Goal: Transaction & Acquisition: Purchase product/service

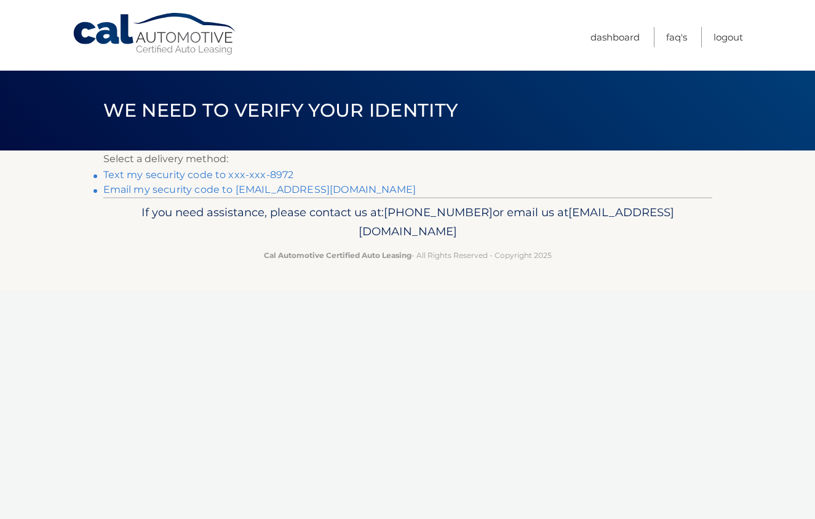
click at [280, 175] on link "Text my security code to xxx-xxx-8972" at bounding box center [198, 175] width 191 height 12
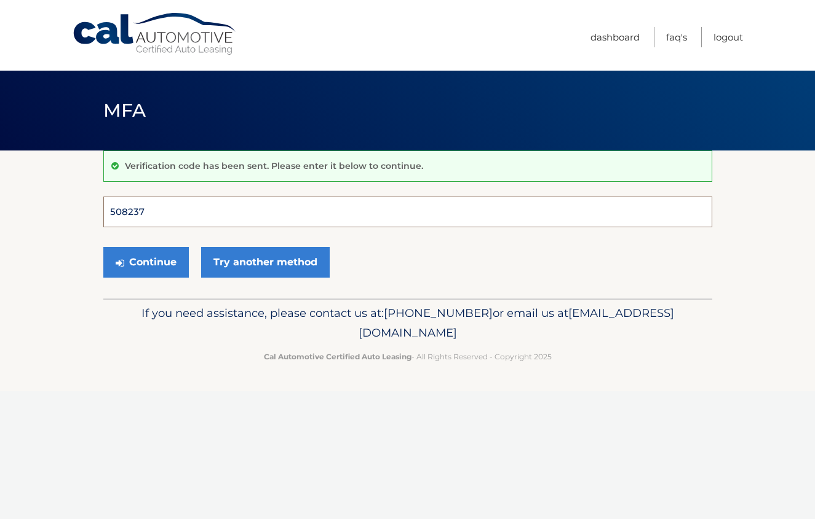
type input "508237"
click at [145, 262] on button "Continue" at bounding box center [145, 262] width 85 height 31
click at [165, 259] on button "Continue" at bounding box center [145, 262] width 85 height 31
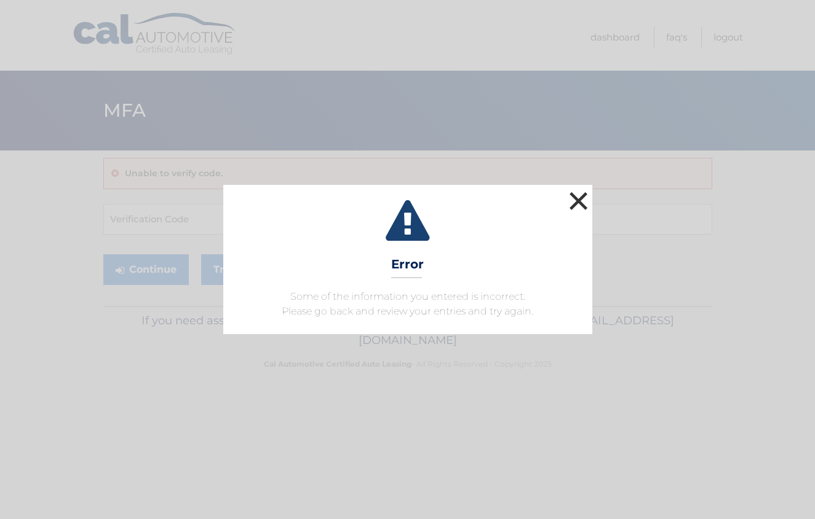
click at [577, 205] on button "×" at bounding box center [578, 201] width 25 height 25
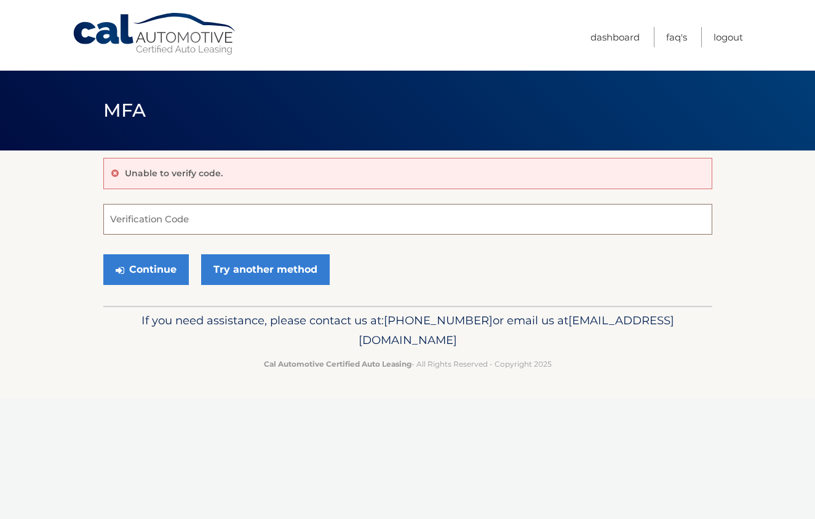
click at [316, 216] on input "Verification Code" at bounding box center [407, 219] width 609 height 31
type input "508237"
click at [178, 270] on button "Continue" at bounding box center [145, 270] width 85 height 31
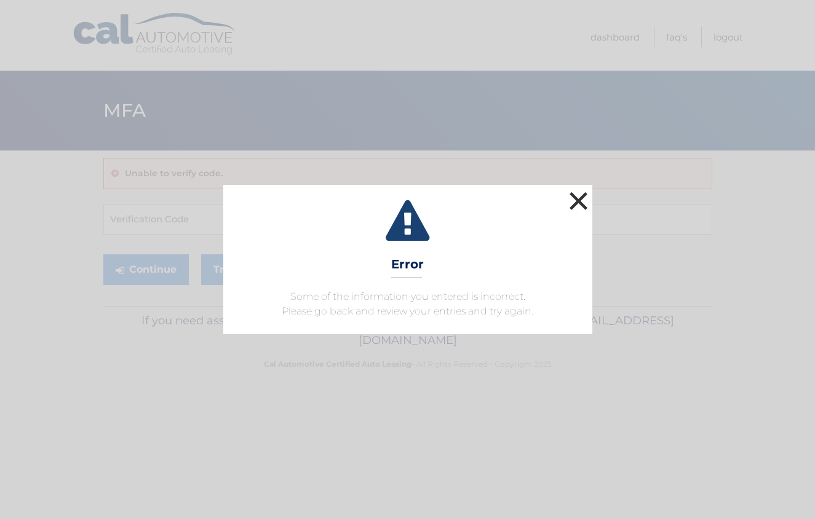
click at [588, 203] on button "×" at bounding box center [578, 201] width 25 height 25
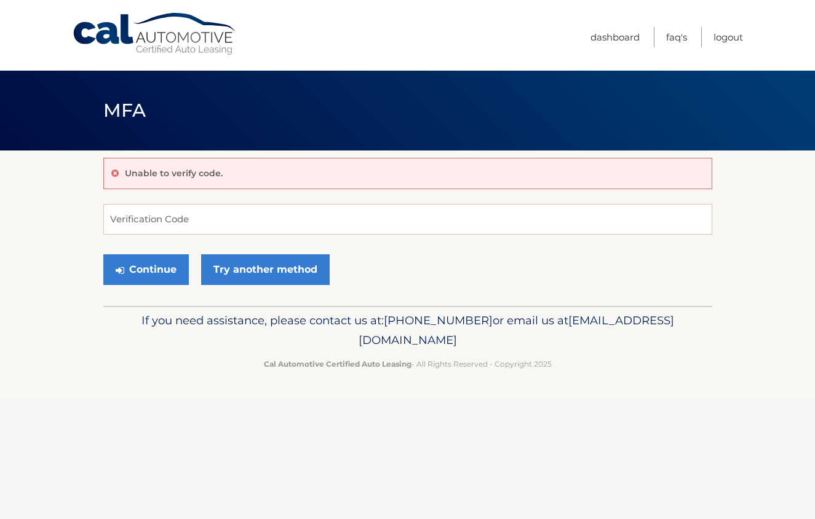
click at [172, 39] on link "Cal Automotive" at bounding box center [155, 34] width 166 height 44
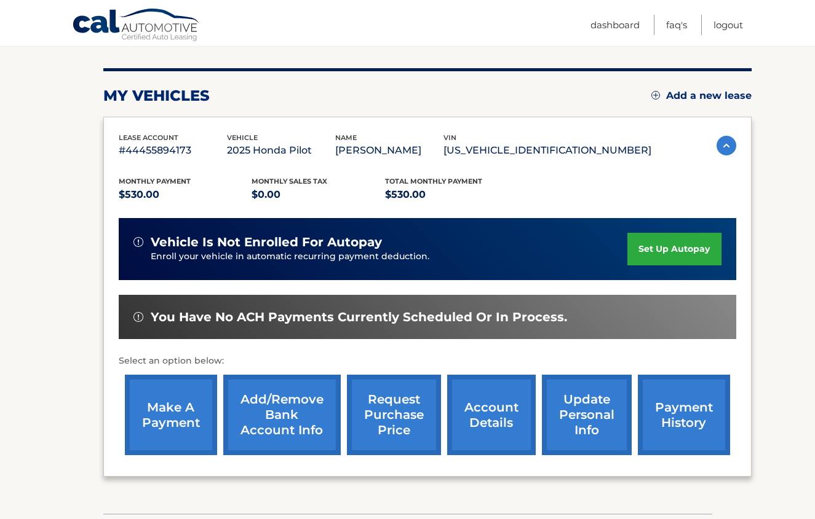
scroll to position [138, 0]
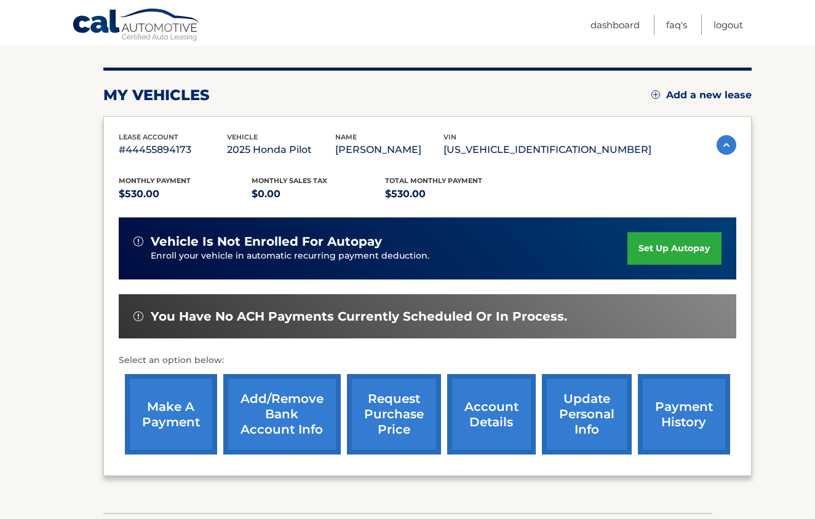
click at [170, 416] on link "make a payment" at bounding box center [171, 414] width 92 height 81
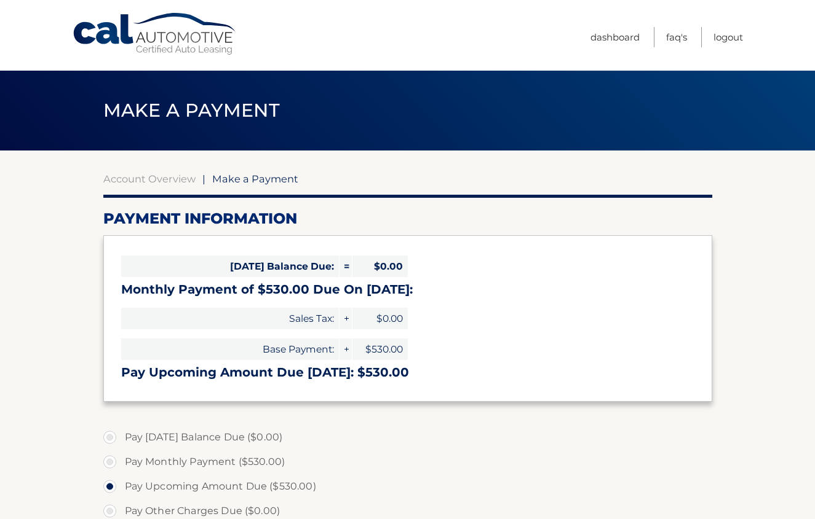
select select "ZTM2YjdjNTAtZjE2MC00MWU5LWE1YjktNzAwYTk0ODg3NDc3"
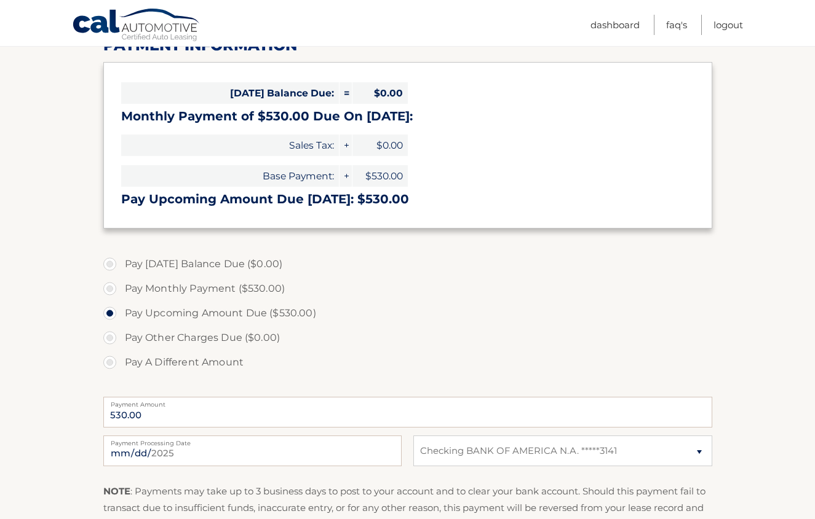
scroll to position [180, 0]
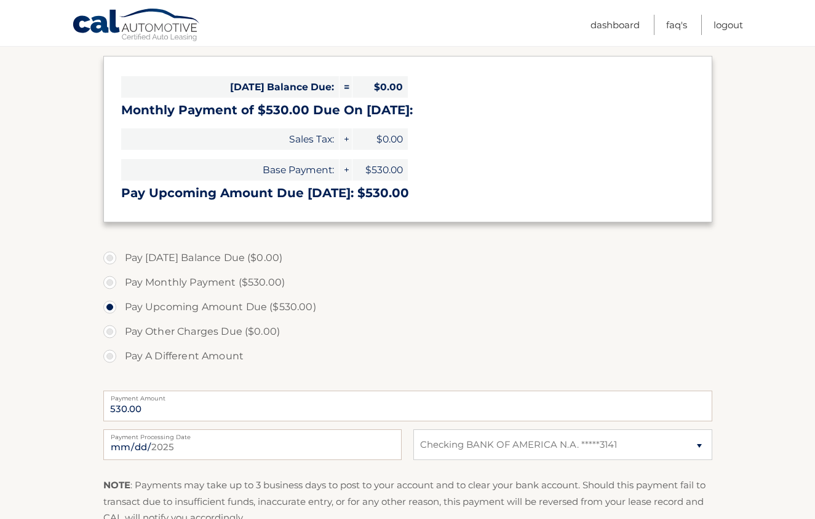
click at [235, 282] on label "Pay Monthly Payment ($530.00)" at bounding box center [407, 282] width 609 height 25
click at [120, 282] on input "Pay Monthly Payment ($530.00)" at bounding box center [114, 280] width 12 height 20
radio input "true"
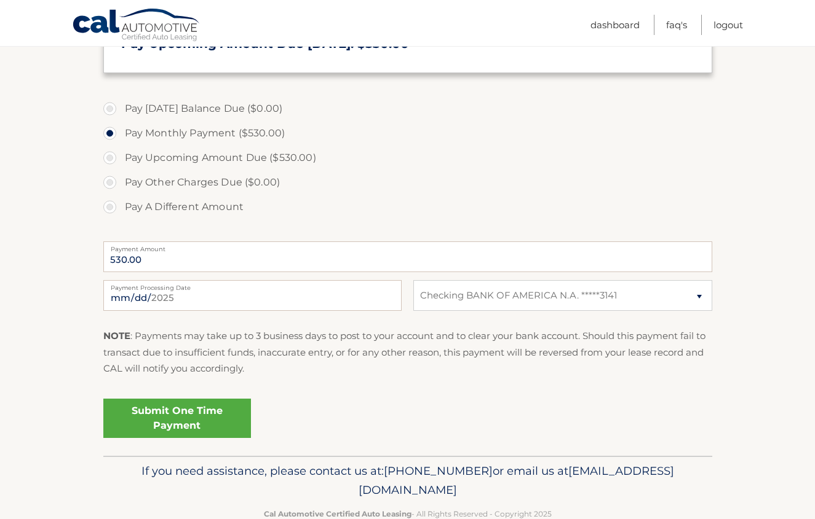
scroll to position [334, 0]
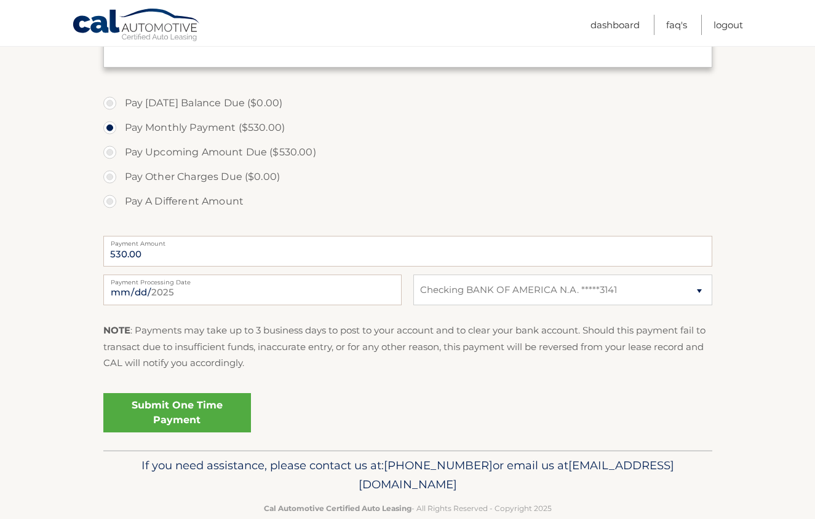
click at [215, 420] on link "Submit One Time Payment" at bounding box center [177, 412] width 148 height 39
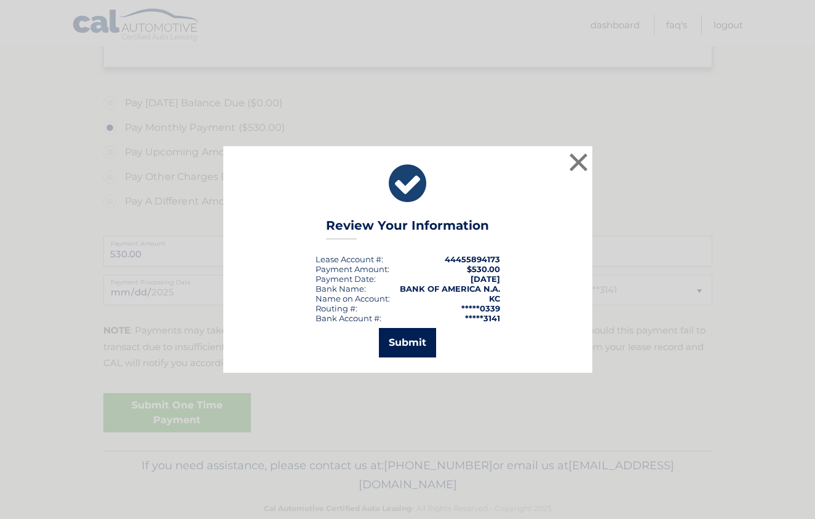
click at [415, 341] on button "Submit" at bounding box center [407, 343] width 57 height 30
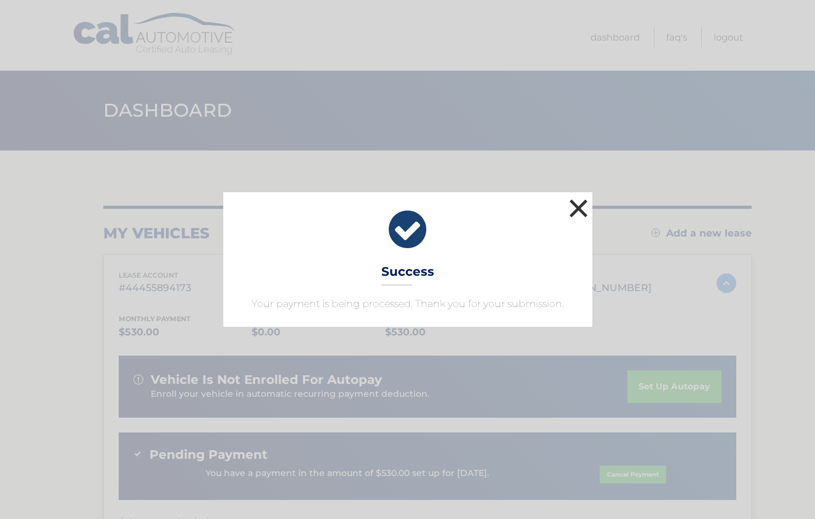
click at [579, 207] on button "×" at bounding box center [578, 208] width 25 height 25
